Goal: Task Accomplishment & Management: Complete application form

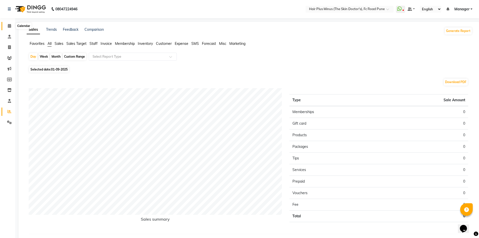
click at [12, 26] on span at bounding box center [9, 26] width 9 height 6
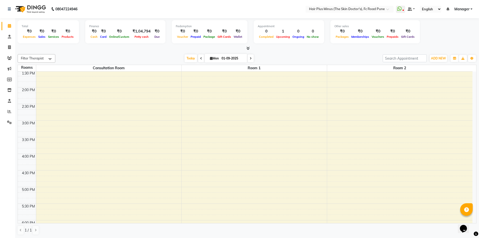
scroll to position [126, 0]
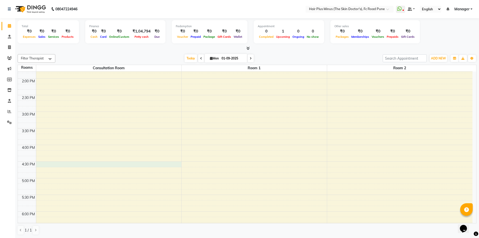
click at [85, 164] on div "10:00 AM 10:30 AM 11:00 AM 11:30 AM 12:00 PM 12:30 PM 1:00 PM 1:30 PM 2:00 PM 2…" at bounding box center [245, 128] width 455 height 365
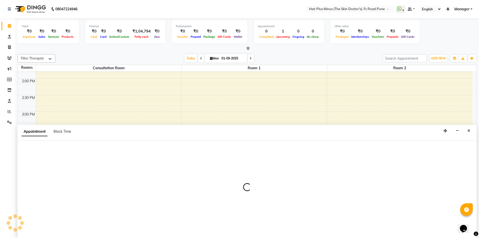
scroll to position [0, 0]
select select "990"
select select "tentative"
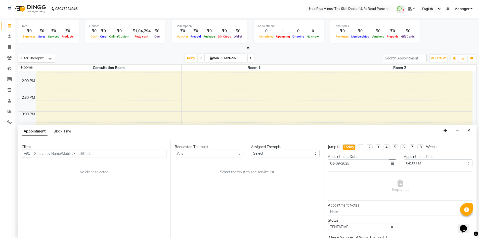
click at [54, 154] on input "text" at bounding box center [99, 153] width 135 height 8
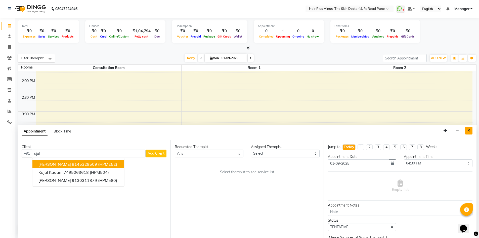
type input "ajal"
click at [470, 132] on button "Close" at bounding box center [468, 131] width 7 height 8
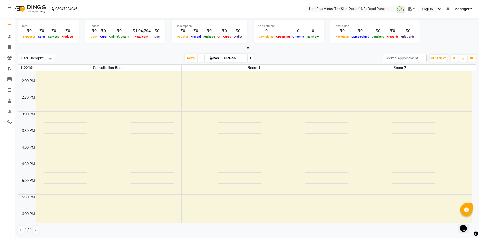
click at [118, 167] on div "10:00 AM 10:30 AM 11:00 AM 11:30 AM 12:00 PM 12:30 PM 1:00 PM 1:30 PM 2:00 PM 2…" at bounding box center [245, 127] width 455 height 365
select select "tentative"
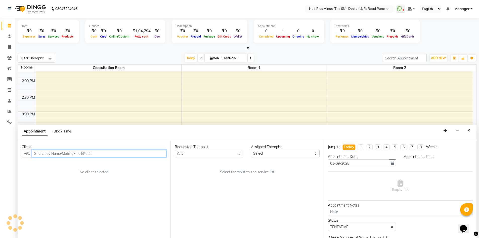
select select "1005"
click at [58, 156] on input "text" at bounding box center [99, 153] width 135 height 8
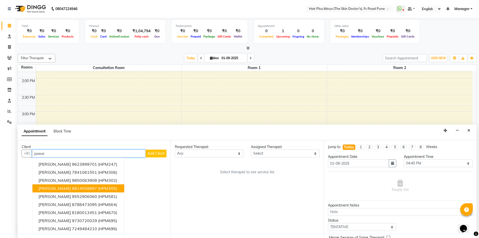
type input "pawar"
click at [156, 151] on button "Add Client" at bounding box center [156, 153] width 21 height 8
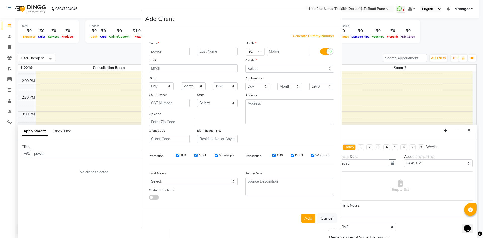
click at [209, 58] on div "Email" at bounding box center [193, 60] width 96 height 7
click at [275, 52] on input "text" at bounding box center [289, 52] width 44 height 8
type input "9860996540"
click at [285, 70] on select "Select [DEMOGRAPHIC_DATA] [DEMOGRAPHIC_DATA] Other Prefer Not To Say" at bounding box center [289, 69] width 89 height 8
select select "[DEMOGRAPHIC_DATA]"
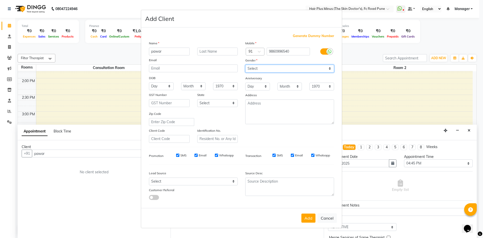
click at [245, 65] on select "Select [DEMOGRAPHIC_DATA] [DEMOGRAPHIC_DATA] Other Prefer Not To Say" at bounding box center [289, 69] width 89 height 8
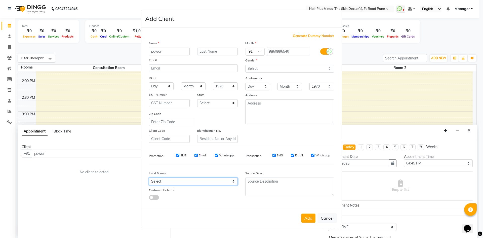
click at [172, 180] on select "Select Walk-in Referral Internet Friend Word of Mouth Advertisement Facebook Ju…" at bounding box center [193, 181] width 89 height 8
select select "52961"
click at [149, 177] on select "Select Walk-in Referral Internet Friend Word of Mouth Advertisement Facebook Ju…" at bounding box center [193, 181] width 89 height 8
click at [305, 218] on button "Add" at bounding box center [308, 217] width 14 height 9
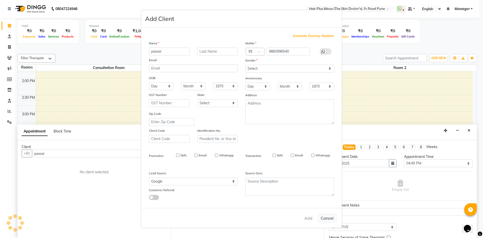
type input "9860996540"
select select
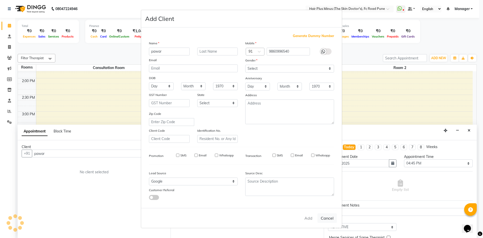
select select
checkbox input "false"
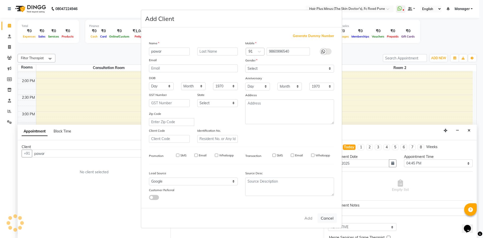
checkbox input "false"
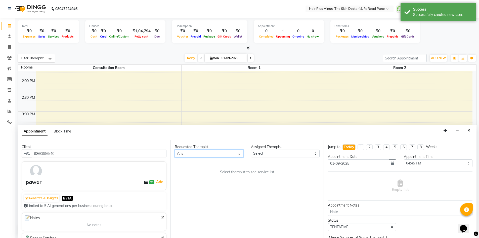
click at [237, 155] on select "Any Dr [PERSON_NAME] Dr. [PERSON_NAME] [PERSON_NAME] [PERSON_NAME] [PERSON_NAME…" at bounding box center [209, 153] width 69 height 8
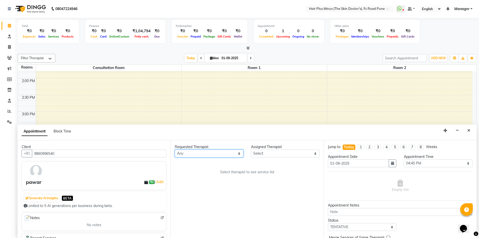
select select "78216"
click at [175, 149] on select "Any Dr [PERSON_NAME] Dr. [PERSON_NAME] [PERSON_NAME] [PERSON_NAME] [PERSON_NAME…" at bounding box center [209, 153] width 69 height 8
select select "78216"
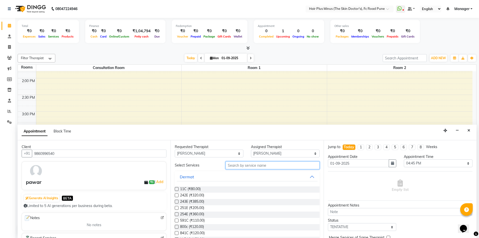
click at [269, 166] on input "text" at bounding box center [273, 165] width 94 height 8
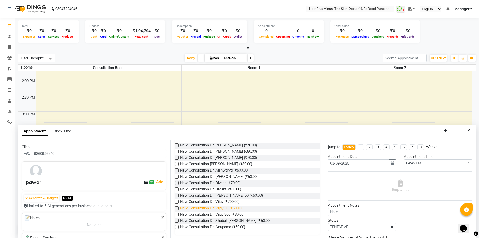
scroll to position [45, 0]
type input "new"
click at [227, 219] on span "New Consultation Dr. Shubali [PERSON_NAME] (₹50.00)" at bounding box center [225, 220] width 91 height 6
checkbox input "true"
select select "3991"
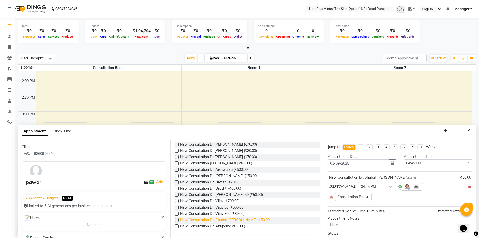
checkbox input "false"
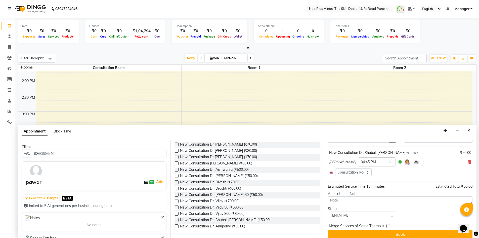
scroll to position [29, 0]
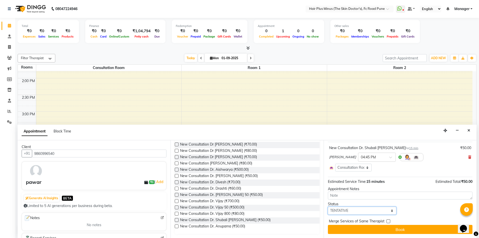
click at [348, 209] on select "Select TENTATIVE CONFIRM CHECK-IN UPCOMING" at bounding box center [362, 211] width 69 height 8
select select "confirm booking"
click at [328, 207] on select "Select TENTATIVE CONFIRM CHECK-IN UPCOMING" at bounding box center [362, 211] width 69 height 8
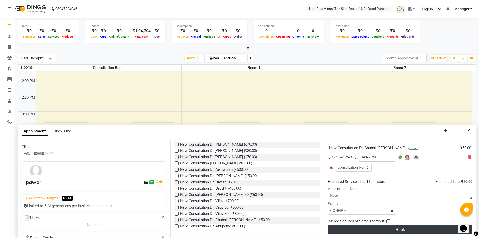
click at [356, 229] on button "Book" at bounding box center [400, 229] width 145 height 9
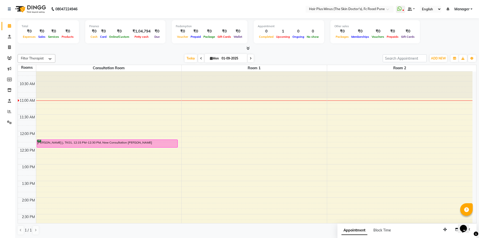
scroll to position [0, 0]
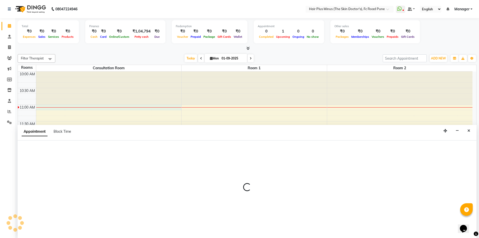
scroll to position [0, 0]
select select "660"
select select "tentative"
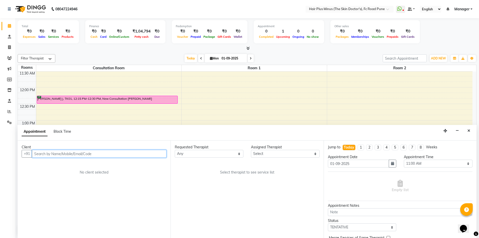
scroll to position [50, 0]
click at [468, 132] on icon "Close" at bounding box center [469, 131] width 3 height 4
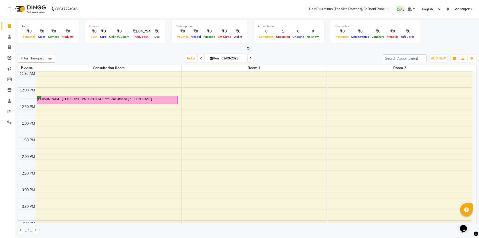
scroll to position [0, 0]
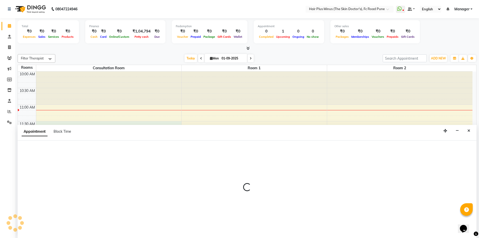
scroll to position [0, 0]
select select "tentative"
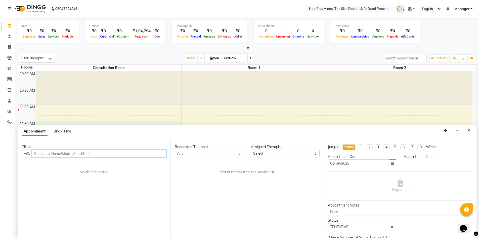
select select "690"
type input "8766854357"
click at [160, 151] on button "Add Client" at bounding box center [156, 153] width 21 height 8
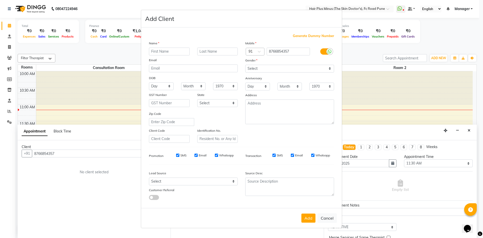
click at [154, 51] on input "text" at bounding box center [169, 52] width 41 height 8
type input "[PERSON_NAME]"
click at [205, 50] on input "text" at bounding box center [217, 52] width 41 height 8
type input "b"
type input "Bonkulwar."
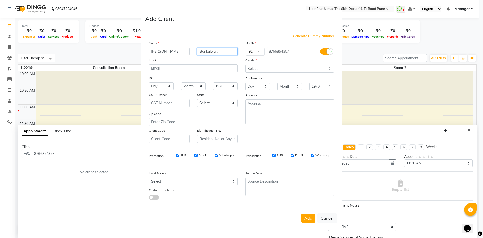
click at [301, 213] on button "Add" at bounding box center [308, 217] width 14 height 9
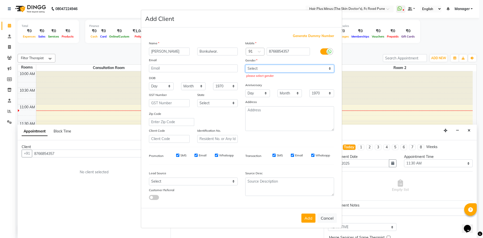
click at [330, 67] on select "Select [DEMOGRAPHIC_DATA] [DEMOGRAPHIC_DATA] Other Prefer Not To Say" at bounding box center [289, 69] width 89 height 8
select select "[DEMOGRAPHIC_DATA]"
click at [245, 65] on select "Select [DEMOGRAPHIC_DATA] [DEMOGRAPHIC_DATA] Other Prefer Not To Say" at bounding box center [289, 69] width 89 height 8
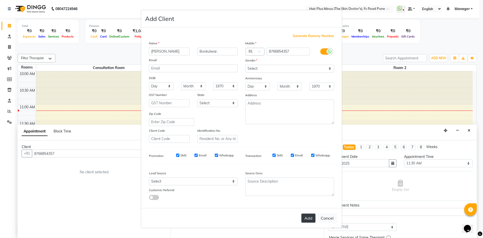
click at [311, 215] on button "Add" at bounding box center [308, 217] width 14 height 9
select select
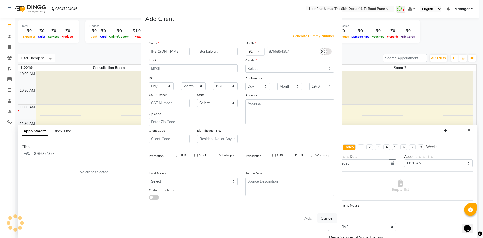
select select
checkbox input "false"
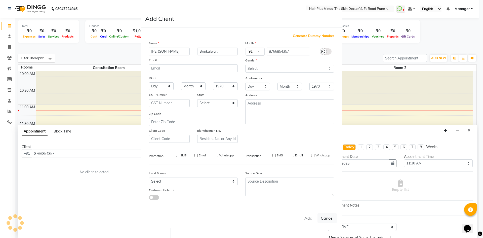
checkbox input "false"
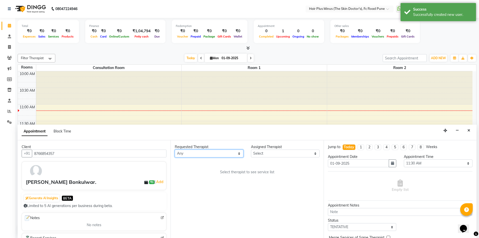
click at [239, 154] on select "Any Dr [PERSON_NAME] Dr. [PERSON_NAME] [PERSON_NAME] [PERSON_NAME] [PERSON_NAME…" at bounding box center [209, 153] width 69 height 8
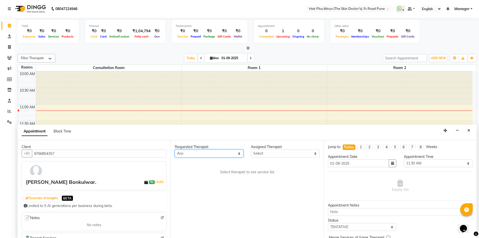
select select "71426"
click at [175, 149] on select "Any Dr [PERSON_NAME] Dr. [PERSON_NAME] [PERSON_NAME] [PERSON_NAME] [PERSON_NAME…" at bounding box center [209, 153] width 69 height 8
select select "71426"
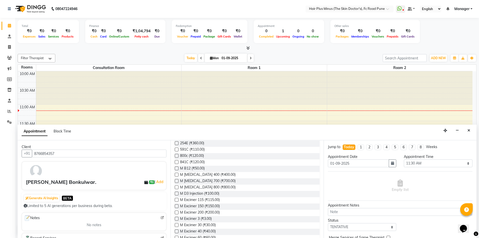
scroll to position [0, 0]
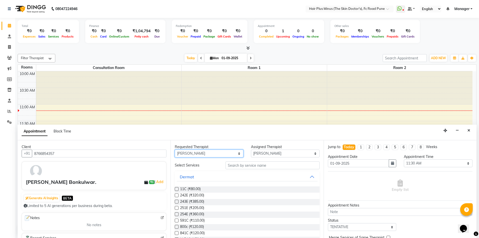
click at [237, 153] on select "Any Dr [PERSON_NAME] Dr. [PERSON_NAME] [PERSON_NAME] [PERSON_NAME] [PERSON_NAME…" at bounding box center [209, 153] width 69 height 8
select select "78216"
click at [175, 149] on select "Any Dr [PERSON_NAME] Dr. [PERSON_NAME] [PERSON_NAME] [PERSON_NAME] [PERSON_NAME…" at bounding box center [209, 153] width 69 height 8
select select "78216"
click at [236, 166] on input "text" at bounding box center [273, 165] width 94 height 8
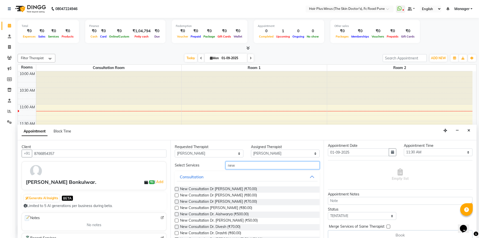
scroll to position [17, 0]
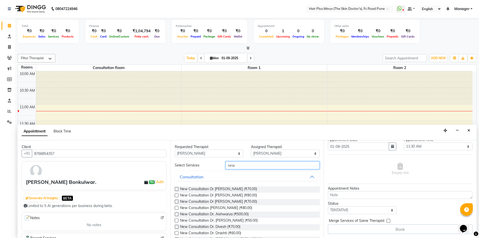
type input "new"
click at [390, 211] on select "Select TENTATIVE CONFIRM CHECK-IN UPCOMING" at bounding box center [362, 210] width 69 height 8
select select "confirm booking"
click at [328, 206] on select "Select TENTATIVE CONFIRM CHECK-IN UPCOMING" at bounding box center [362, 210] width 69 height 8
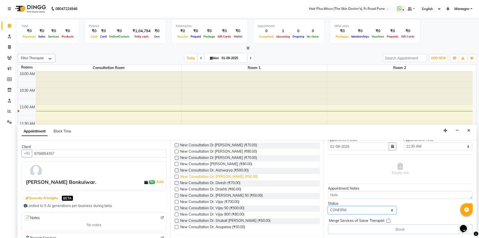
scroll to position [45, 0]
click at [238, 220] on span "New Consultation Dr. Shubali [PERSON_NAME] (₹50.00)" at bounding box center [225, 220] width 91 height 6
checkbox input "true"
select select "3991"
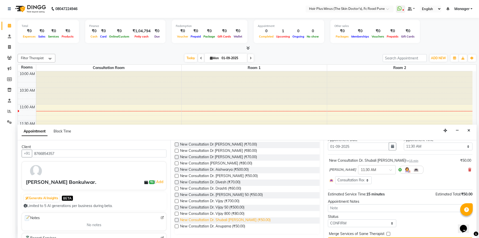
checkbox input "false"
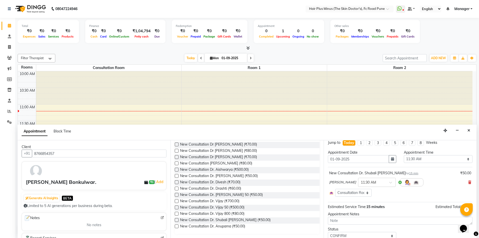
scroll to position [29, 0]
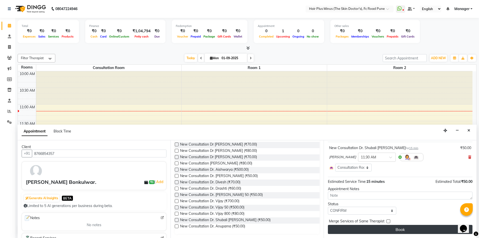
click at [395, 227] on button "Book" at bounding box center [400, 229] width 145 height 9
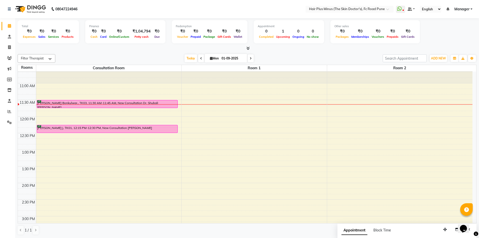
scroll to position [0, 0]
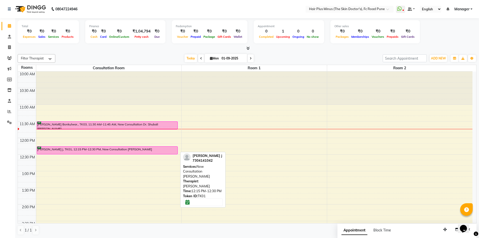
click at [134, 153] on div at bounding box center [107, 154] width 141 height 2
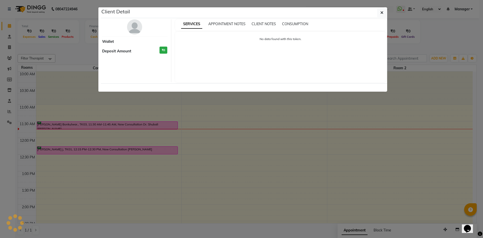
select select "6"
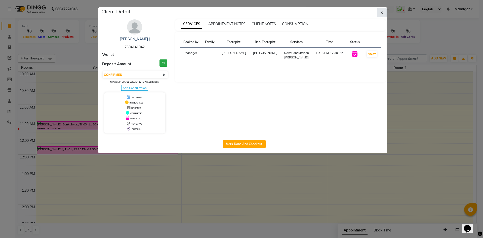
click at [382, 12] on icon "button" at bounding box center [381, 13] width 3 height 4
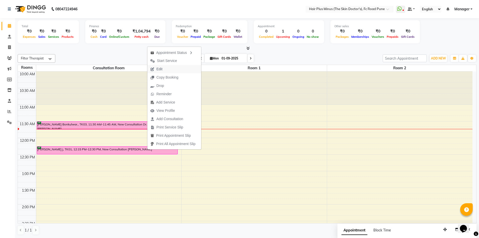
click at [163, 67] on span "Edit" at bounding box center [156, 69] width 18 height 8
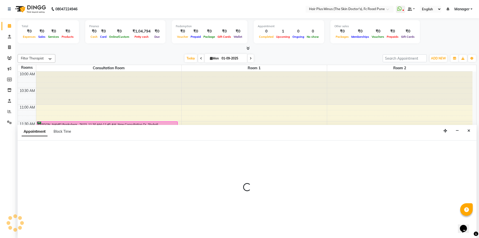
scroll to position [0, 0]
select select "tentative"
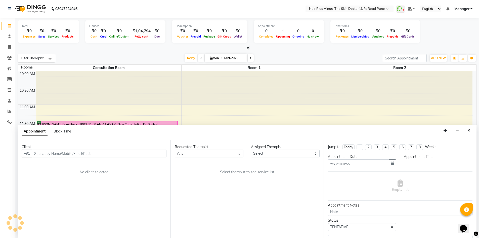
type input "01-09-2025"
select select "confirm booking"
select select "735"
select select "71426"
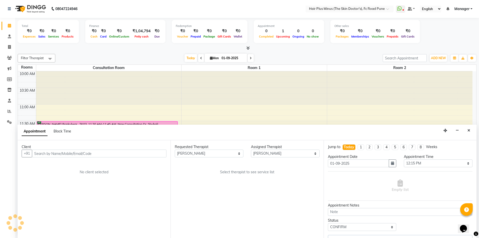
scroll to position [33, 0]
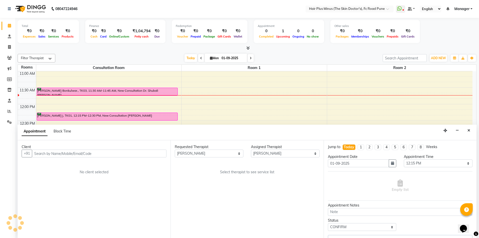
select select "3991"
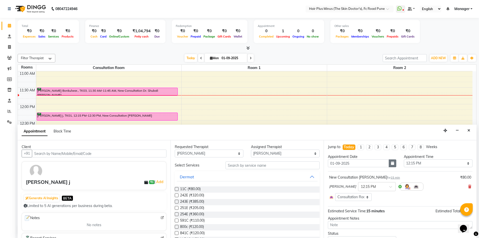
click at [391, 164] on icon "button" at bounding box center [392, 163] width 3 height 4
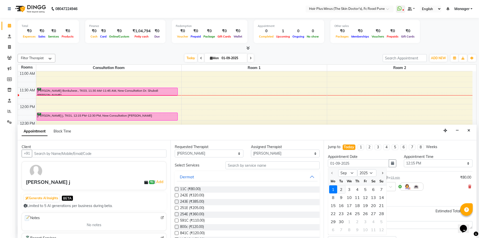
click at [341, 189] on div "2" at bounding box center [341, 189] width 8 height 8
type input "02-09-2025"
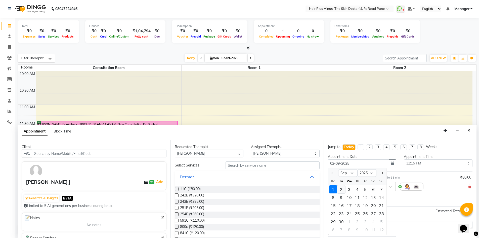
select select "735"
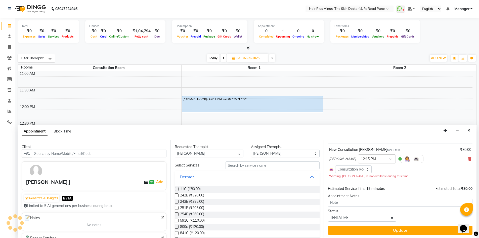
scroll to position [28, 0]
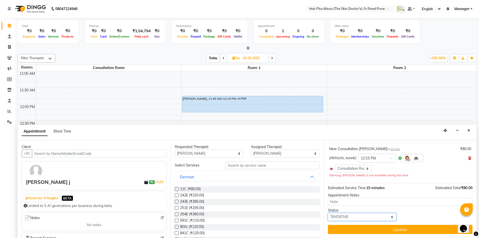
click at [347, 216] on select "Select TENTATIVE CONFIRM UPCOMING" at bounding box center [362, 217] width 69 height 8
select select "upcoming"
click at [328, 213] on select "Select TENTATIVE CONFIRM UPCOMING" at bounding box center [362, 217] width 69 height 8
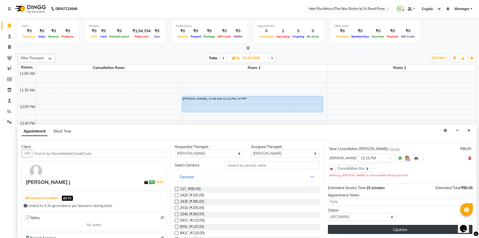
click at [358, 230] on button "Update" at bounding box center [400, 229] width 145 height 9
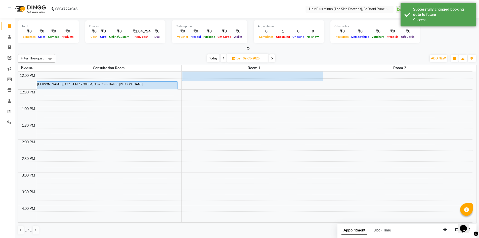
scroll to position [0, 0]
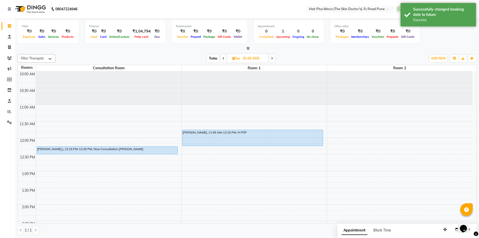
click at [214, 58] on span "Today" at bounding box center [213, 58] width 13 height 8
type input "01-09-2025"
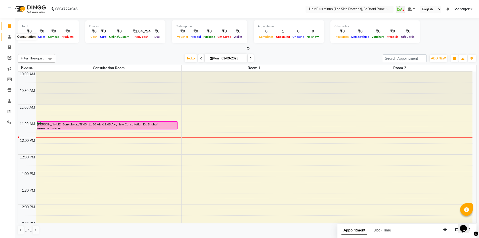
click at [10, 36] on icon at bounding box center [9, 37] width 3 height 4
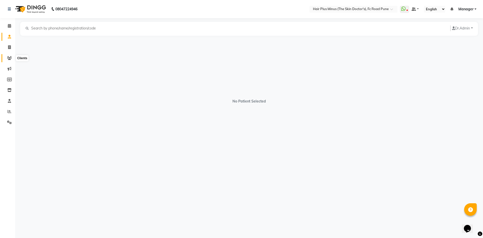
click at [8, 55] on span at bounding box center [9, 58] width 9 height 6
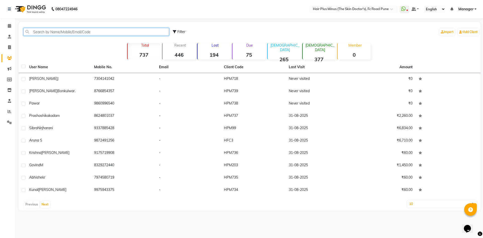
click at [45, 32] on input "text" at bounding box center [96, 32] width 146 height 8
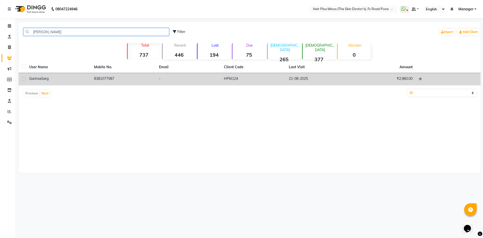
type input "[PERSON_NAME]"
click at [55, 75] on td "[PERSON_NAME]" at bounding box center [58, 79] width 65 height 12
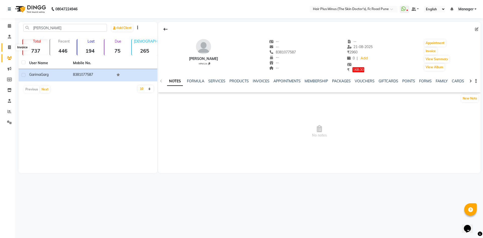
click at [8, 46] on icon at bounding box center [9, 47] width 3 height 4
select select "service"
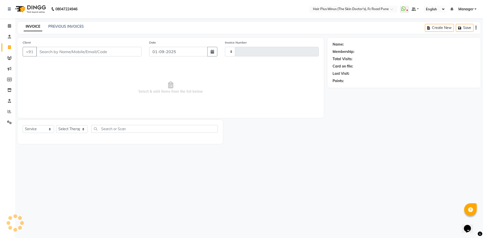
type input "1456"
select select "7911"
click at [7, 26] on span at bounding box center [9, 26] width 9 height 6
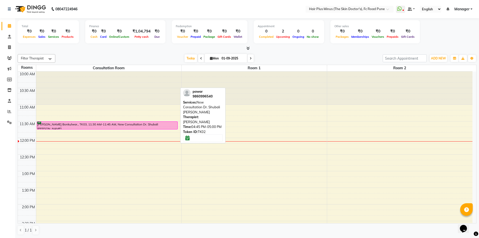
scroll to position [25, 0]
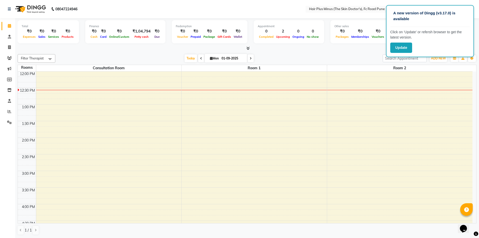
click at [371, 52] on div "Filter Therapist Select All Dr Amit Pal Dr. Anupama Dr. Drashti Devani Dr. Shub…" at bounding box center [247, 144] width 459 height 185
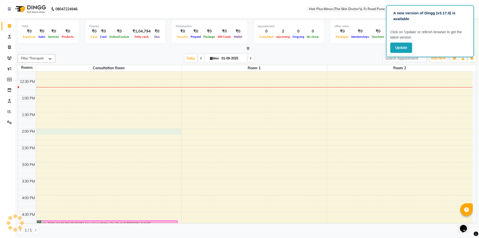
click at [137, 131] on div "10:00 AM 10:30 AM 11:00 AM 11:30 AM 12:00 PM 12:30 PM 1:00 PM 1:30 PM 2:00 PM 2…" at bounding box center [245, 178] width 455 height 365
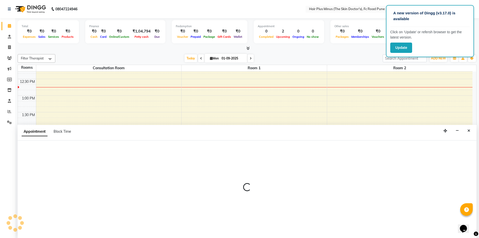
scroll to position [0, 0]
select select "840"
select select "tentative"
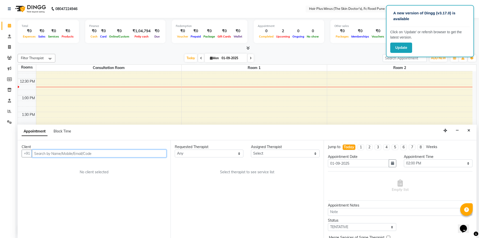
click at [137, 154] on input "text" at bounding box center [99, 153] width 135 height 8
click at [160, 154] on input "text" at bounding box center [99, 153] width 135 height 8
type input "a"
type input "7875311083"
click at [208, 158] on div "Requested Therapist Any Dr Amit Pal Dr. Anupama Dr. Drashti Devani Dr. Shubhali…" at bounding box center [247, 189] width 153 height 98
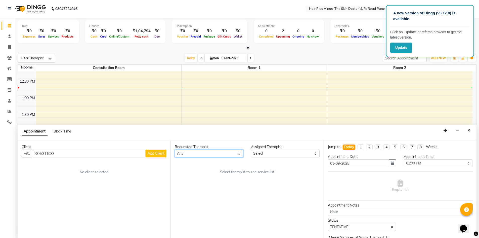
click at [209, 155] on select "Any Dr [PERSON_NAME] Dr. [PERSON_NAME] [PERSON_NAME] [PERSON_NAME] [PERSON_NAME…" at bounding box center [209, 153] width 69 height 8
select select "78216"
click at [175, 149] on select "Any Dr [PERSON_NAME] Dr. [PERSON_NAME] [PERSON_NAME] [PERSON_NAME] [PERSON_NAME…" at bounding box center [209, 153] width 69 height 8
select select "78216"
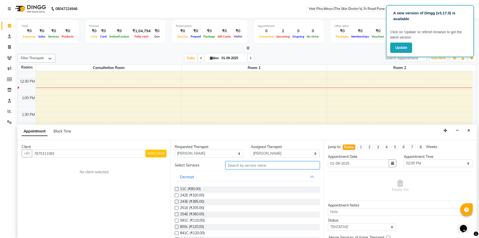
click at [264, 166] on input "text" at bounding box center [273, 165] width 94 height 8
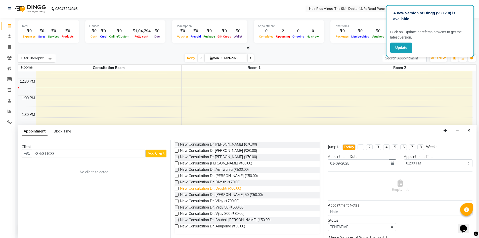
scroll to position [45, 0]
type input "new"
click at [236, 218] on span "New Consultation Dr. Shubali [PERSON_NAME] (₹50.00)" at bounding box center [225, 220] width 91 height 6
checkbox input "false"
select select "3991"
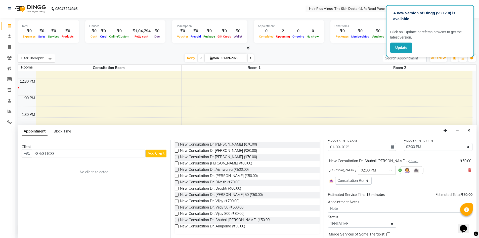
scroll to position [25, 0]
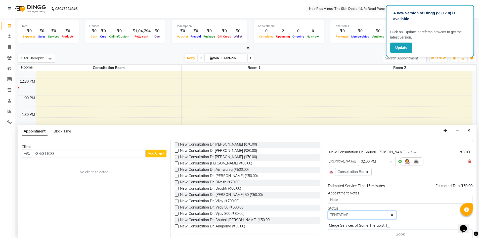
click at [353, 213] on select "Select TENTATIVE CONFIRM CHECK-IN UPCOMING" at bounding box center [362, 215] width 69 height 8
select select "confirm booking"
click at [328, 211] on select "Select TENTATIVE CONFIRM CHECK-IN UPCOMING" at bounding box center [362, 215] width 69 height 8
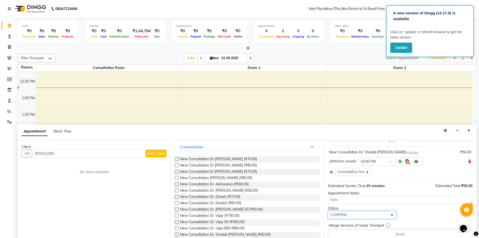
scroll to position [0, 0]
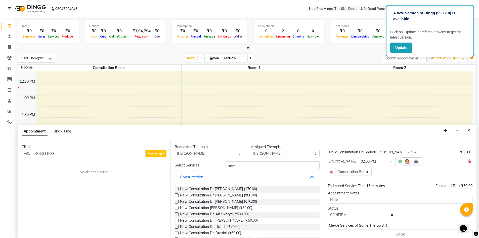
click at [161, 153] on span "Add Client" at bounding box center [156, 153] width 17 height 5
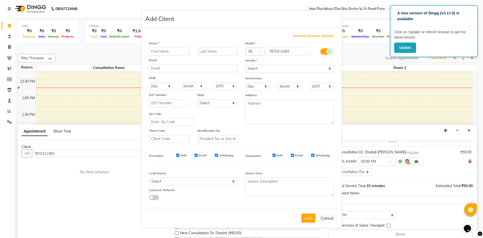
click at [164, 54] on input "text" at bounding box center [169, 52] width 41 height 8
type input "akshata"
click at [307, 215] on button "Add" at bounding box center [308, 217] width 14 height 9
click at [270, 66] on select "Select [DEMOGRAPHIC_DATA] [DEMOGRAPHIC_DATA] Other Prefer Not To Say" at bounding box center [289, 69] width 89 height 8
select select "[DEMOGRAPHIC_DATA]"
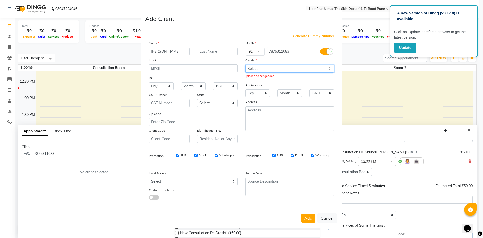
click at [245, 65] on select "Select [DEMOGRAPHIC_DATA] [DEMOGRAPHIC_DATA] Other Prefer Not To Say" at bounding box center [289, 69] width 89 height 8
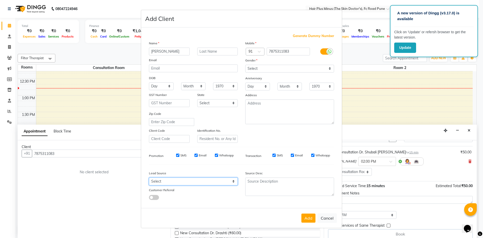
click at [233, 180] on select "Select Walk-in Referral Internet Friend Word of Mouth Advertisement Facebook Ju…" at bounding box center [193, 181] width 89 height 8
select select "52961"
click at [149, 177] on select "Select Walk-in Referral Internet Friend Word of Mouth Advertisement Facebook Ju…" at bounding box center [193, 181] width 89 height 8
click at [308, 219] on button "Add" at bounding box center [308, 217] width 14 height 9
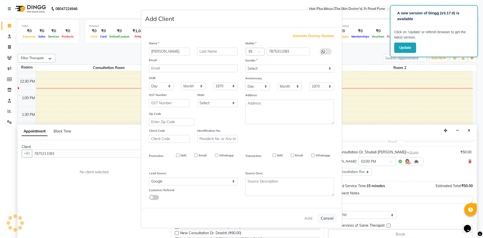
select select
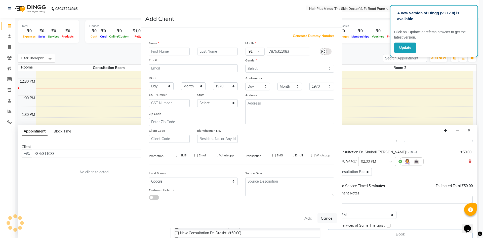
select select
checkbox input "false"
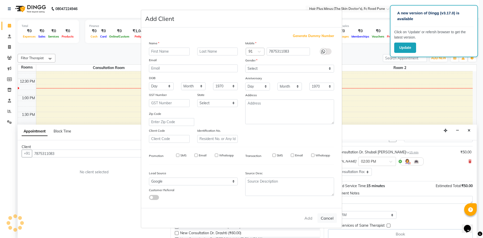
checkbox input "false"
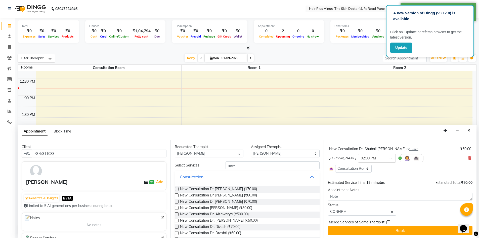
scroll to position [29, 0]
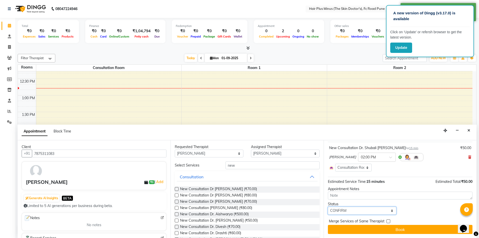
click at [376, 211] on select "Select TENTATIVE CONFIRM CHECK-IN UPCOMING" at bounding box center [362, 211] width 69 height 8
click at [328, 207] on select "Select TENTATIVE CONFIRM CHECK-IN UPCOMING" at bounding box center [362, 211] width 69 height 8
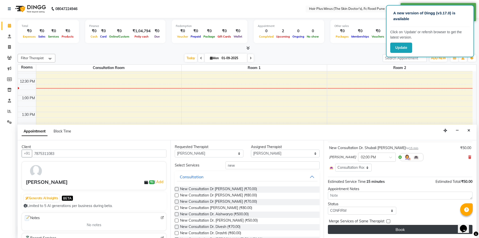
click at [370, 226] on button "Book" at bounding box center [400, 229] width 145 height 9
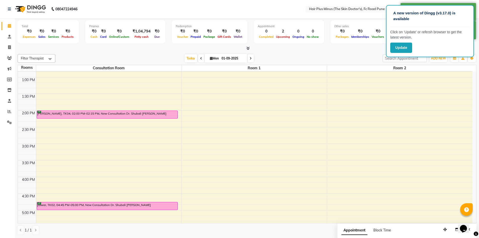
scroll to position [75, 0]
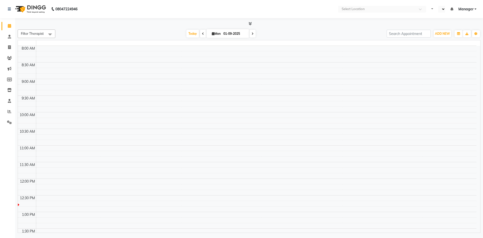
select select "en"
